Goal: Information Seeking & Learning: Learn about a topic

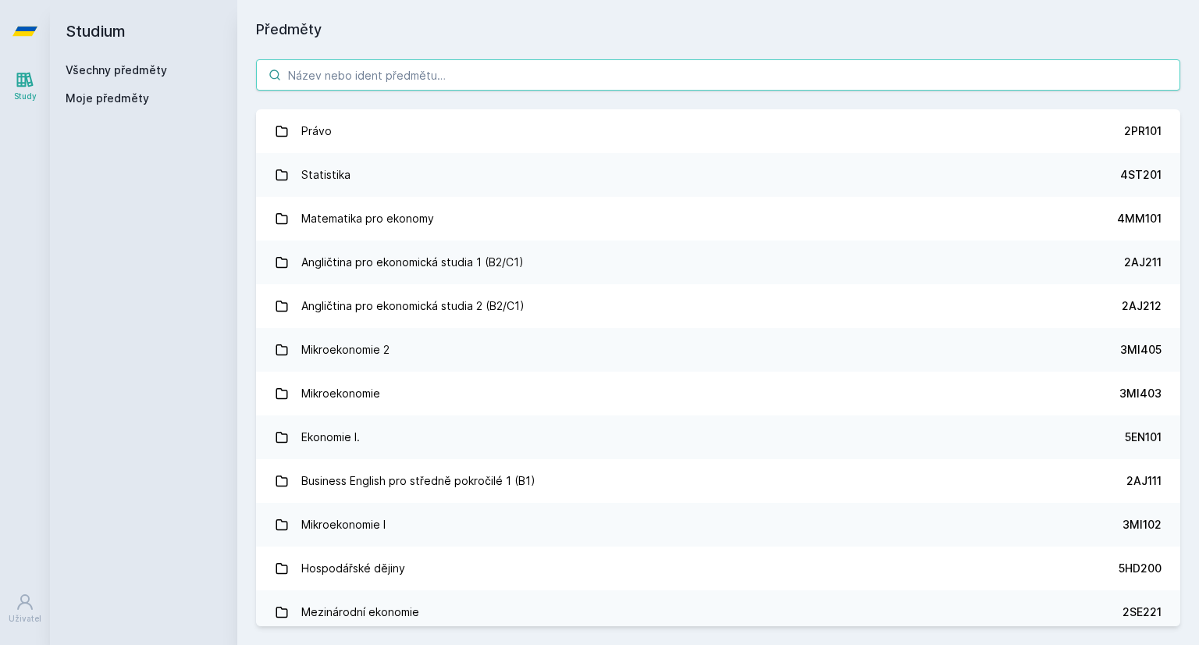
click at [520, 69] on input "search" at bounding box center [718, 74] width 924 height 31
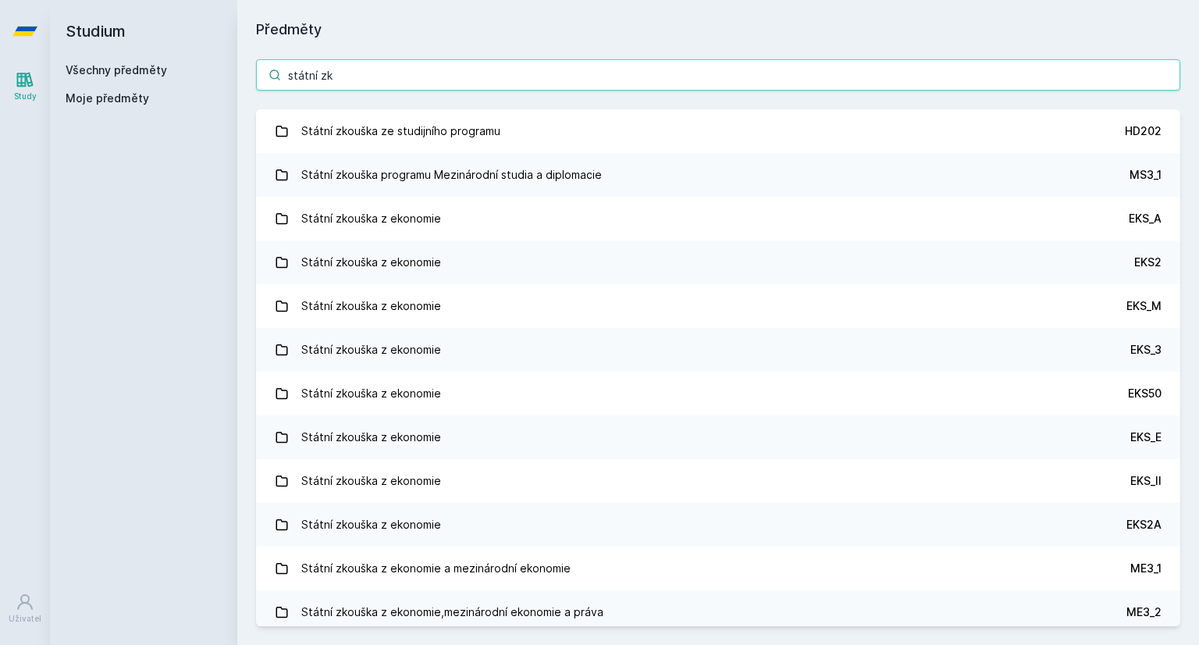
type input "státní zk"
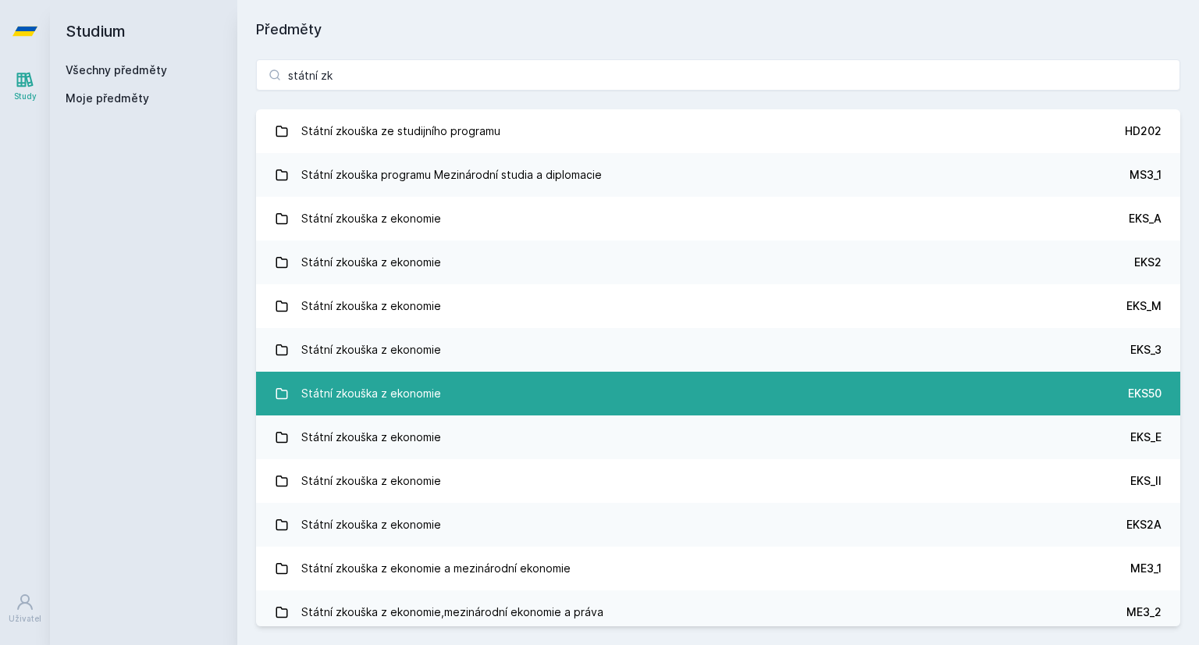
click at [440, 390] on link "Státní zkouška z ekonomie EKS50" at bounding box center [718, 393] width 924 height 44
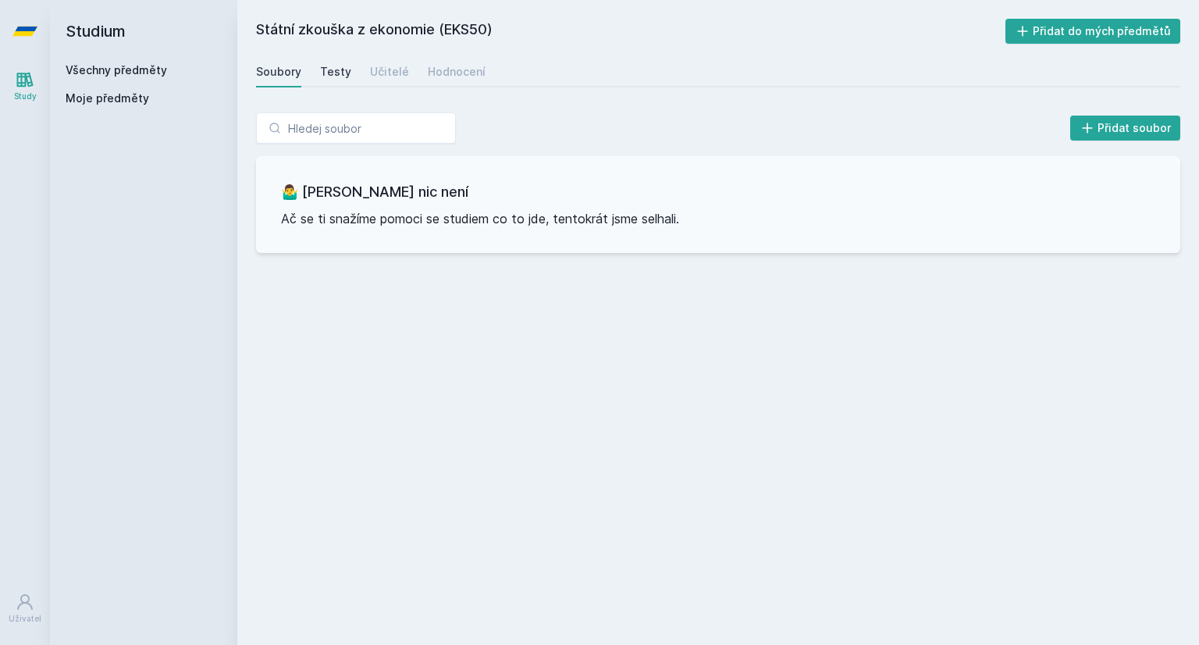
click at [336, 80] on link "Testy" at bounding box center [335, 71] width 31 height 31
click at [384, 85] on link "Učitelé" at bounding box center [389, 71] width 39 height 31
click at [432, 76] on div "Hodnocení" at bounding box center [457, 72] width 58 height 16
click at [274, 80] on link "Soubory" at bounding box center [278, 71] width 45 height 31
